Goal: Find contact information: Find contact information

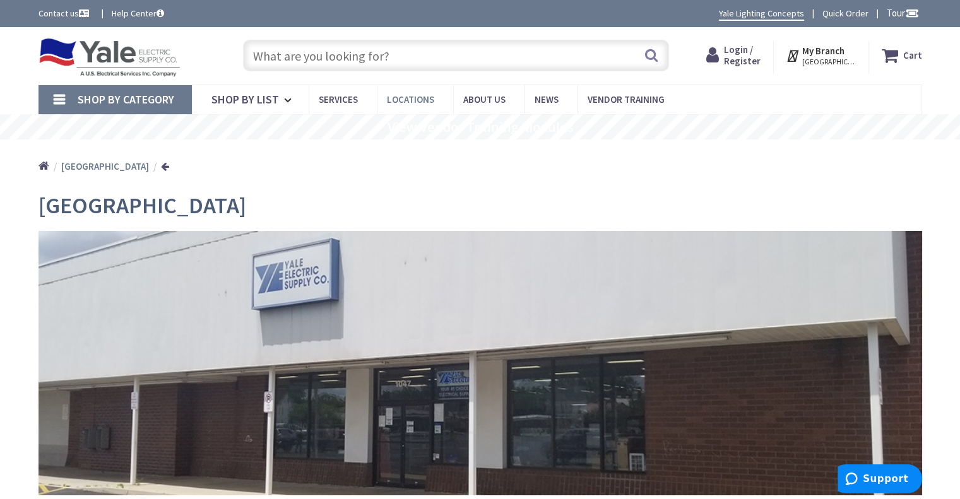
click at [390, 93] on span "Locations" at bounding box center [410, 99] width 47 height 12
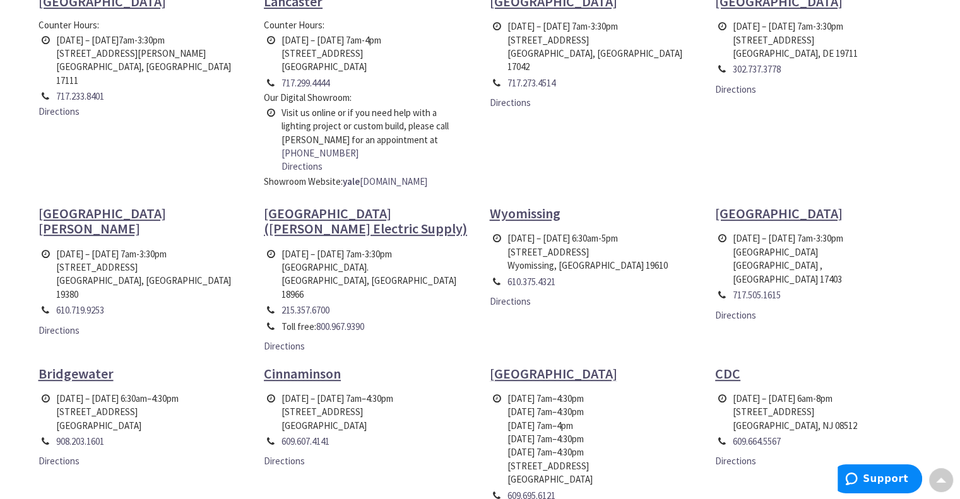
scroll to position [505, 0]
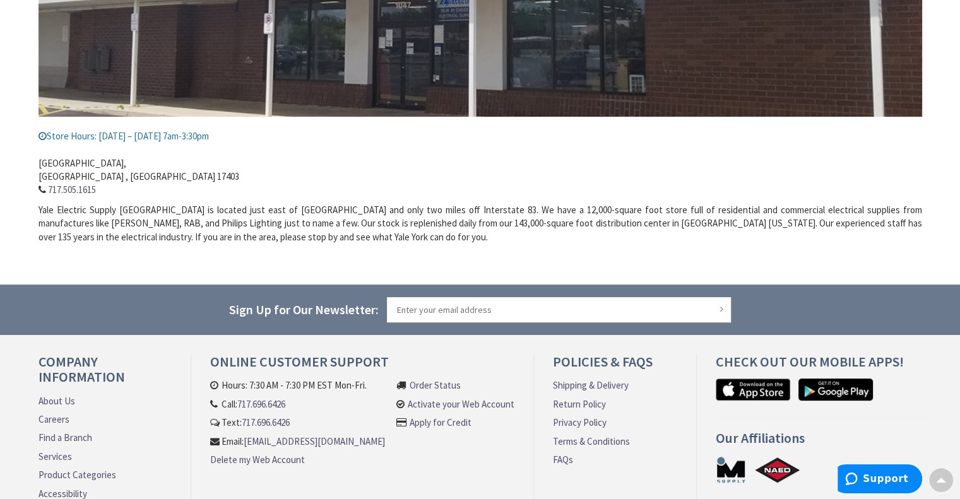
scroll to position [459, 0]
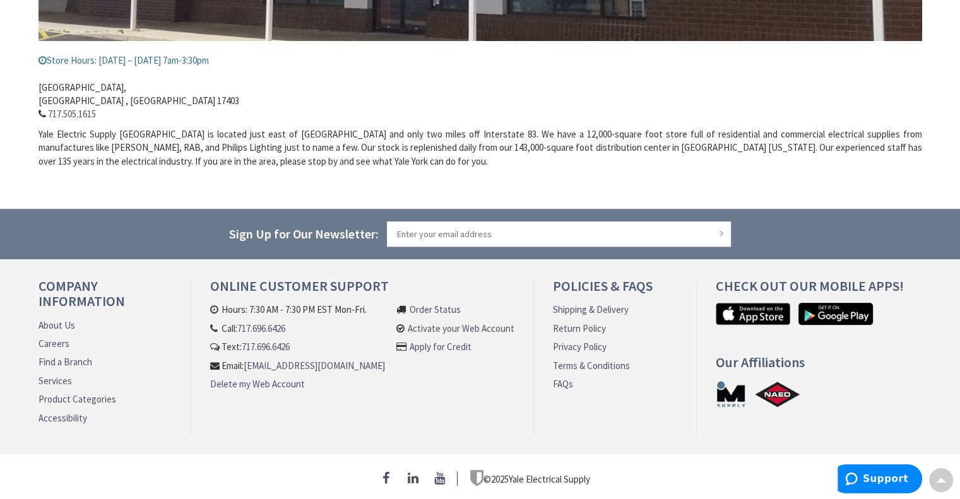
click at [279, 370] on link "[EMAIL_ADDRESS][DOMAIN_NAME]" at bounding box center [314, 365] width 141 height 13
